Goal: Navigation & Orientation: Find specific page/section

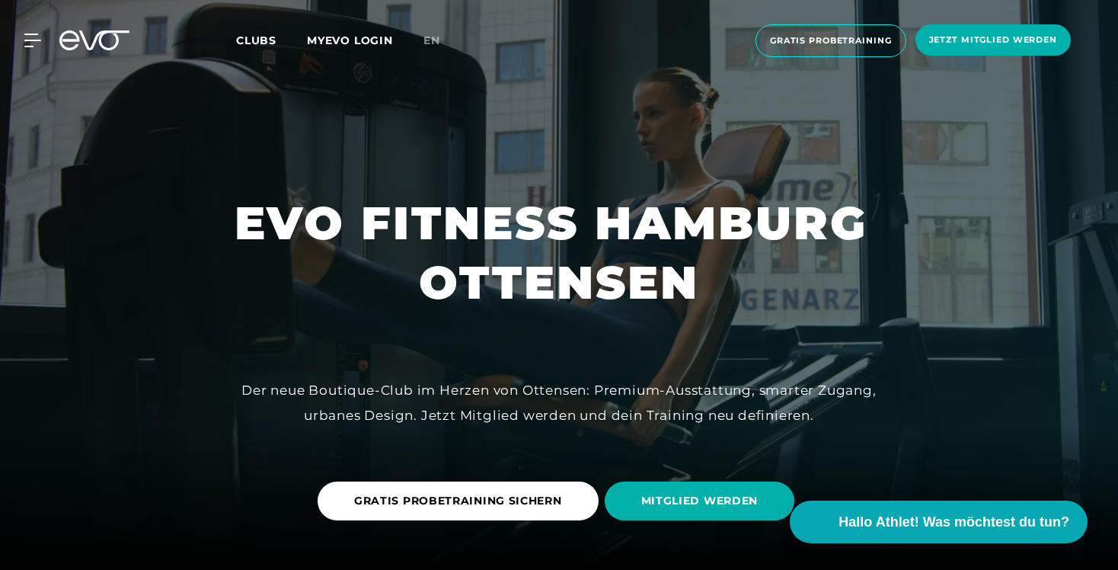
click at [32, 51] on div "MyEVO Login Über EVO Mitgliedschaften Probetraining TAGESPASS EVO Studios Düsse…" at bounding box center [559, 40] width 1112 height 57
click at [28, 34] on icon at bounding box center [35, 41] width 22 height 14
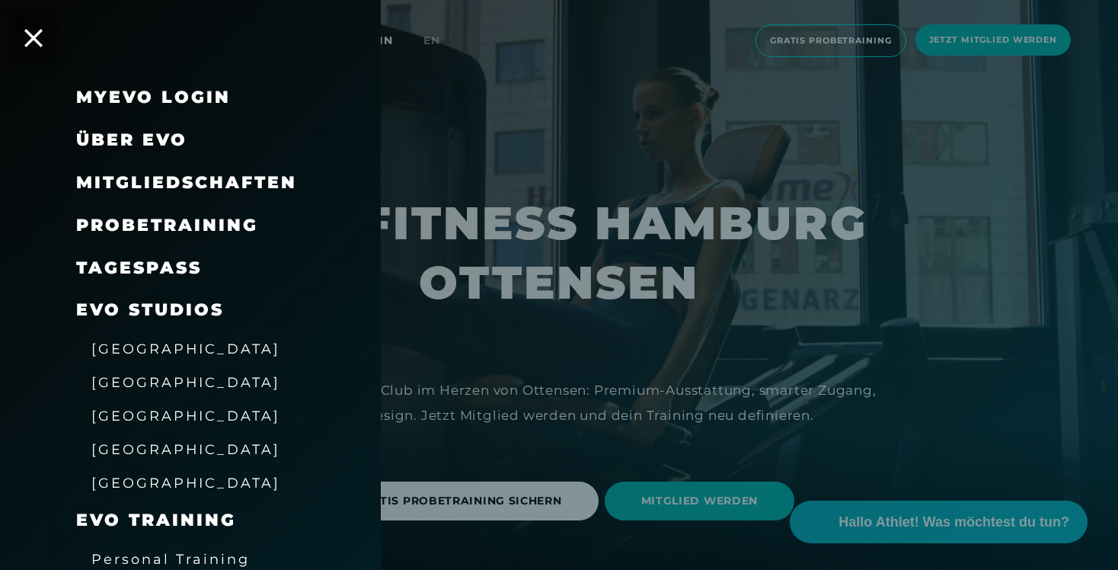
click at [134, 443] on span "[GEOGRAPHIC_DATA]" at bounding box center [185, 449] width 189 height 16
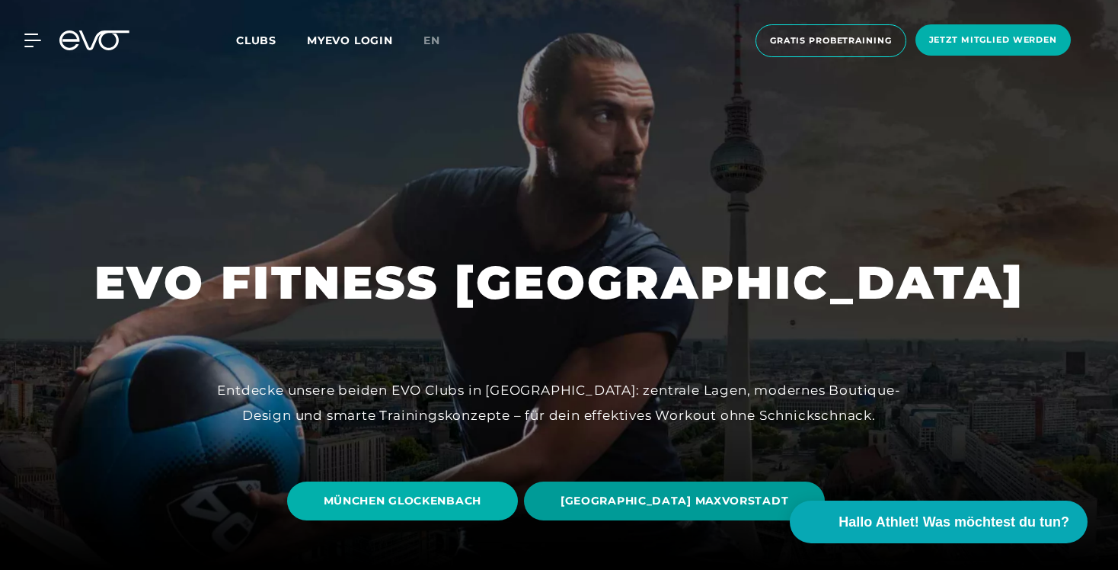
click at [638, 508] on span "[GEOGRAPHIC_DATA] MAXVORSTADT" at bounding box center [674, 501] width 228 height 16
